Goal: Information Seeking & Learning: Learn about a topic

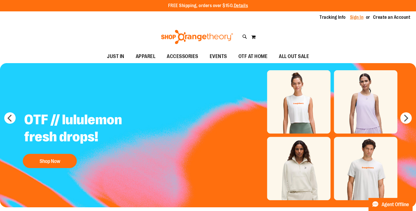
click at [355, 17] on link "Sign In" at bounding box center [357, 17] width 14 height 6
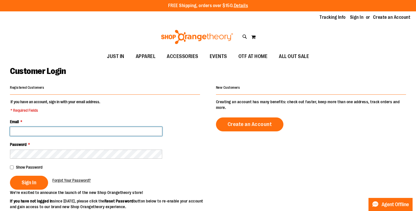
click at [132, 132] on input "Email *" at bounding box center [86, 131] width 152 height 9
type input "**********"
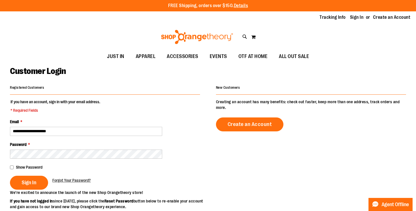
click at [25, 190] on fieldset "**********" at bounding box center [105, 144] width 190 height 91
click at [26, 186] on button "Sign In" at bounding box center [29, 183] width 38 height 14
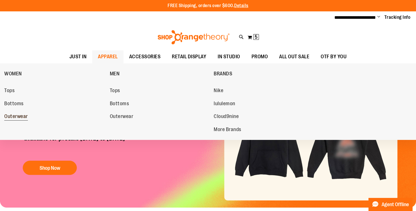
click at [14, 116] on span "Outerwear" at bounding box center [16, 117] width 24 height 7
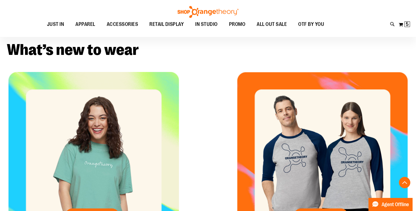
scroll to position [139, 0]
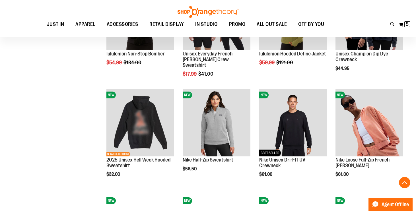
scroll to position [435, 0]
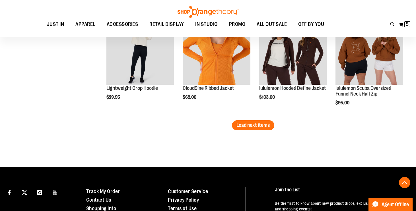
scroll to position [893, 0]
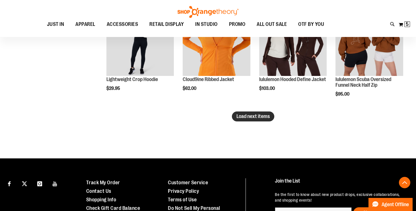
click at [256, 117] on span "Load next items" at bounding box center [253, 117] width 33 height 6
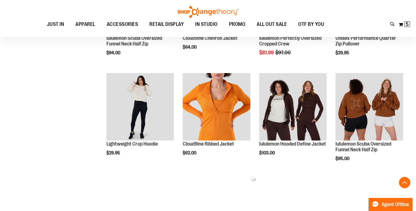
scroll to position [829, 0]
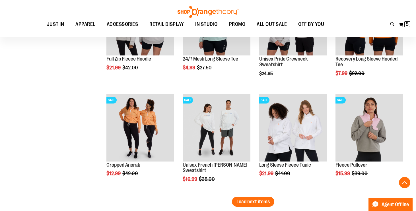
scroll to position [1166, 0]
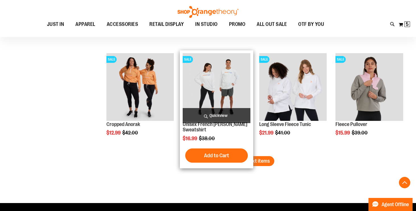
click at [226, 86] on img "product" at bounding box center [217, 87] width 68 height 68
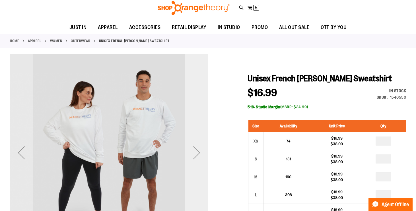
scroll to position [42, 0]
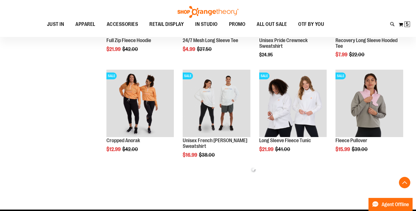
scroll to position [198, 0]
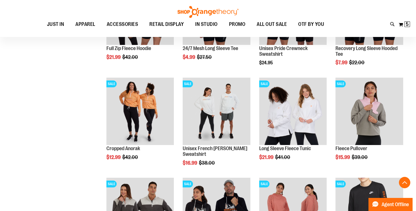
scroll to position [190, 0]
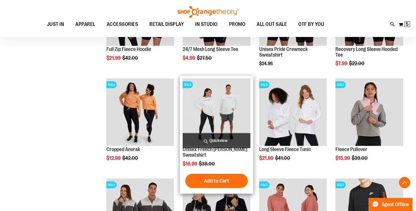
click at [222, 122] on img "product" at bounding box center [217, 113] width 68 height 68
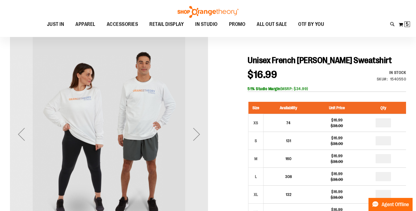
scroll to position [48, 0]
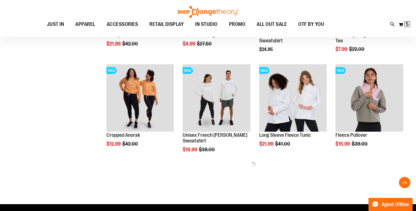
scroll to position [127, 0]
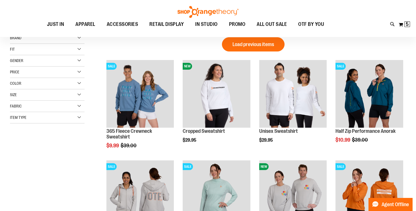
scroll to position [6, 0]
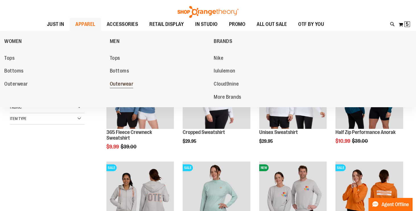
click at [123, 87] on span "Outerwear" at bounding box center [122, 84] width 24 height 7
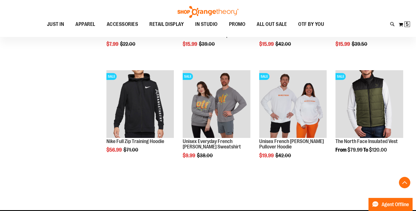
scroll to position [629, 0]
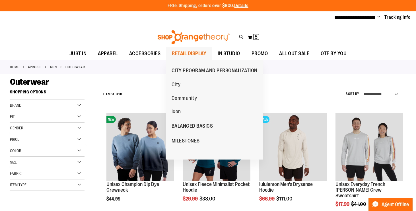
click at [188, 54] on span "RETAIL DISPLAY" at bounding box center [189, 53] width 34 height 13
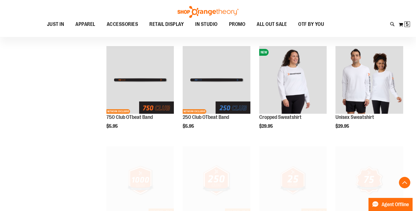
scroll to position [510, 0]
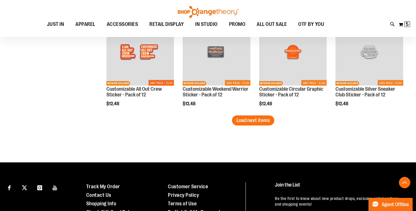
scroll to position [839, 0]
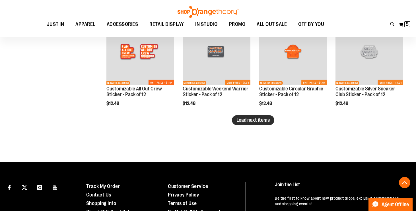
click at [237, 125] on button "Load next items" at bounding box center [253, 120] width 42 height 10
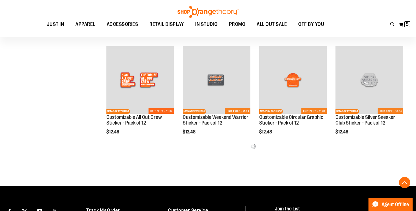
scroll to position [808, 0]
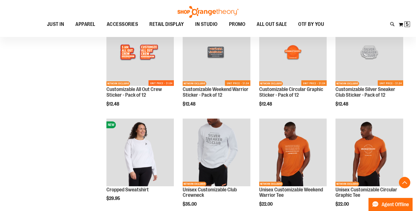
scroll to position [837, 0]
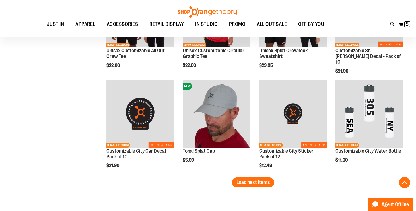
scroll to position [1081, 0]
